Goal: Task Accomplishment & Management: Complete application form

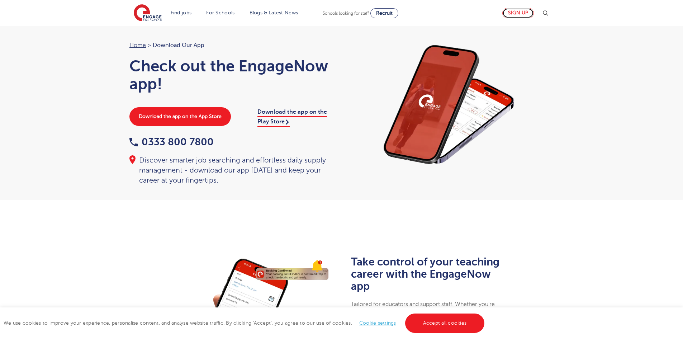
click at [514, 16] on link "Sign up" at bounding box center [518, 13] width 32 height 10
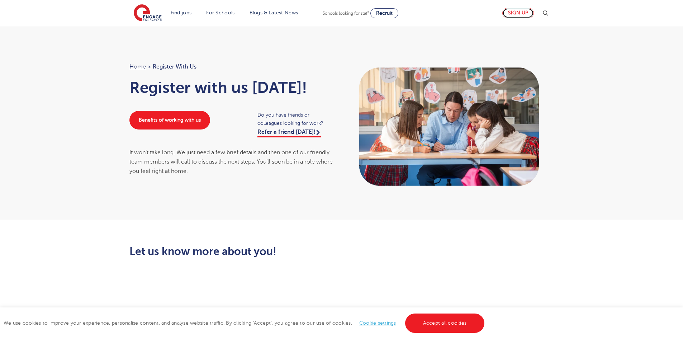
click at [514, 13] on link "Sign up" at bounding box center [518, 13] width 32 height 10
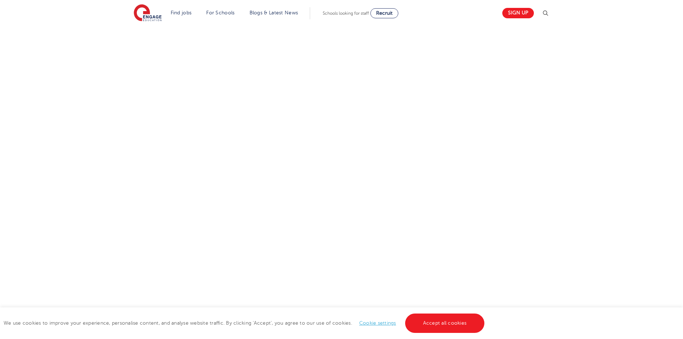
scroll to position [264, 0]
click at [462, 153] on div "Let us know more about you!" at bounding box center [341, 142] width 435 height 322
